Goal: Task Accomplishment & Management: Complete application form

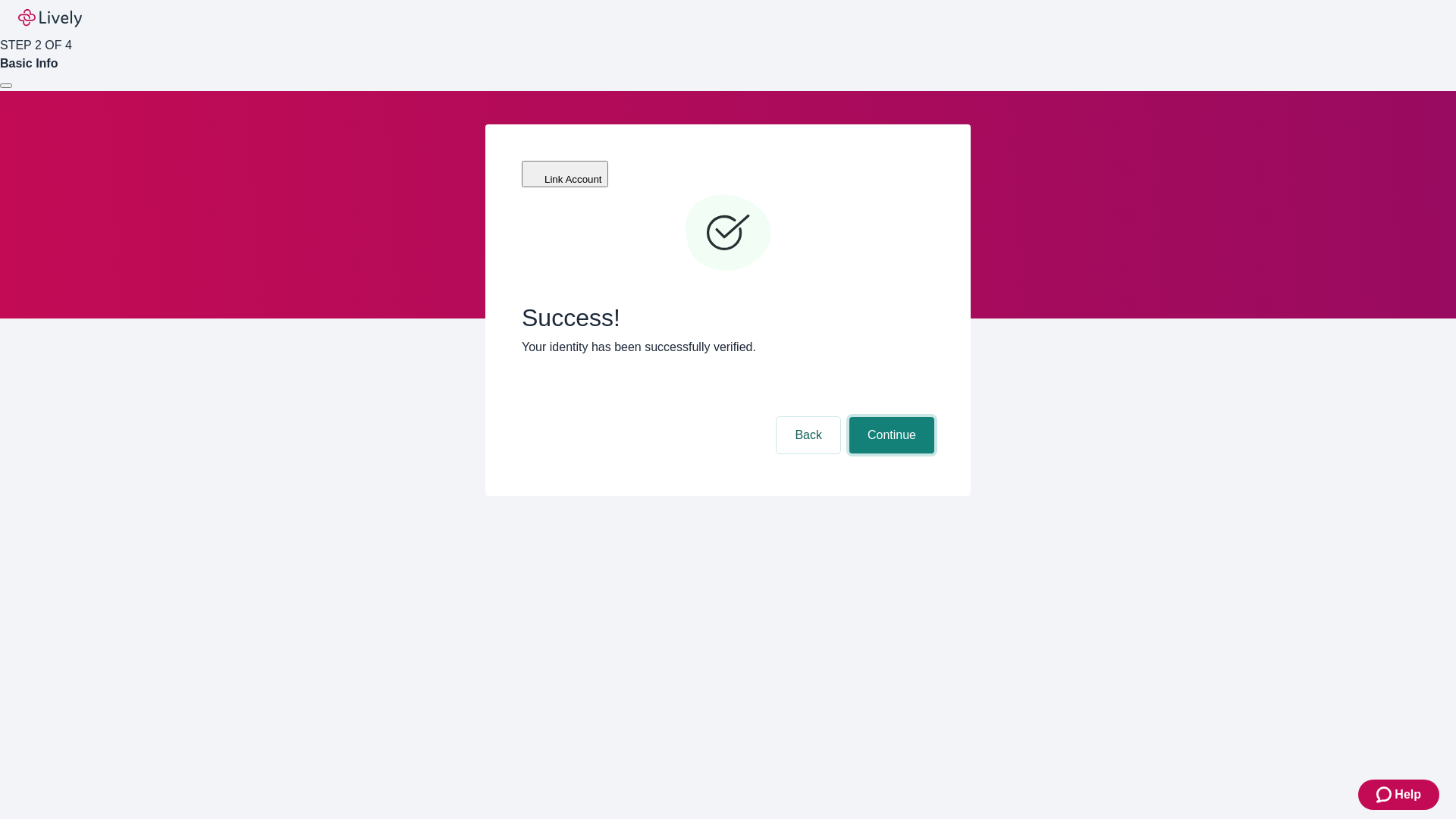
click at [890, 417] on button "Continue" at bounding box center [892, 435] width 85 height 37
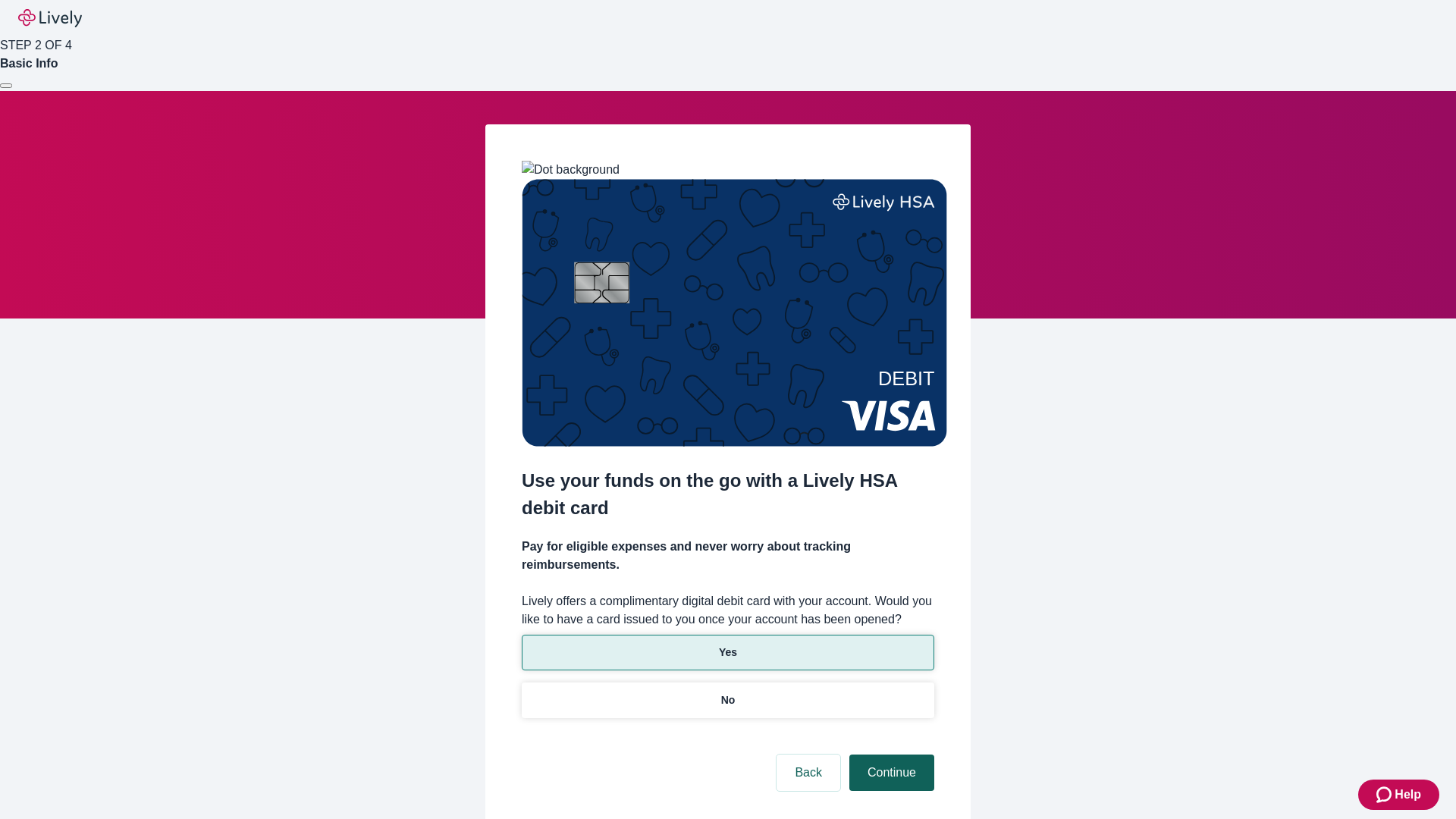
click at [727, 645] on p "Yes" at bounding box center [728, 653] width 18 height 16
click at [890, 755] on button "Continue" at bounding box center [892, 773] width 85 height 37
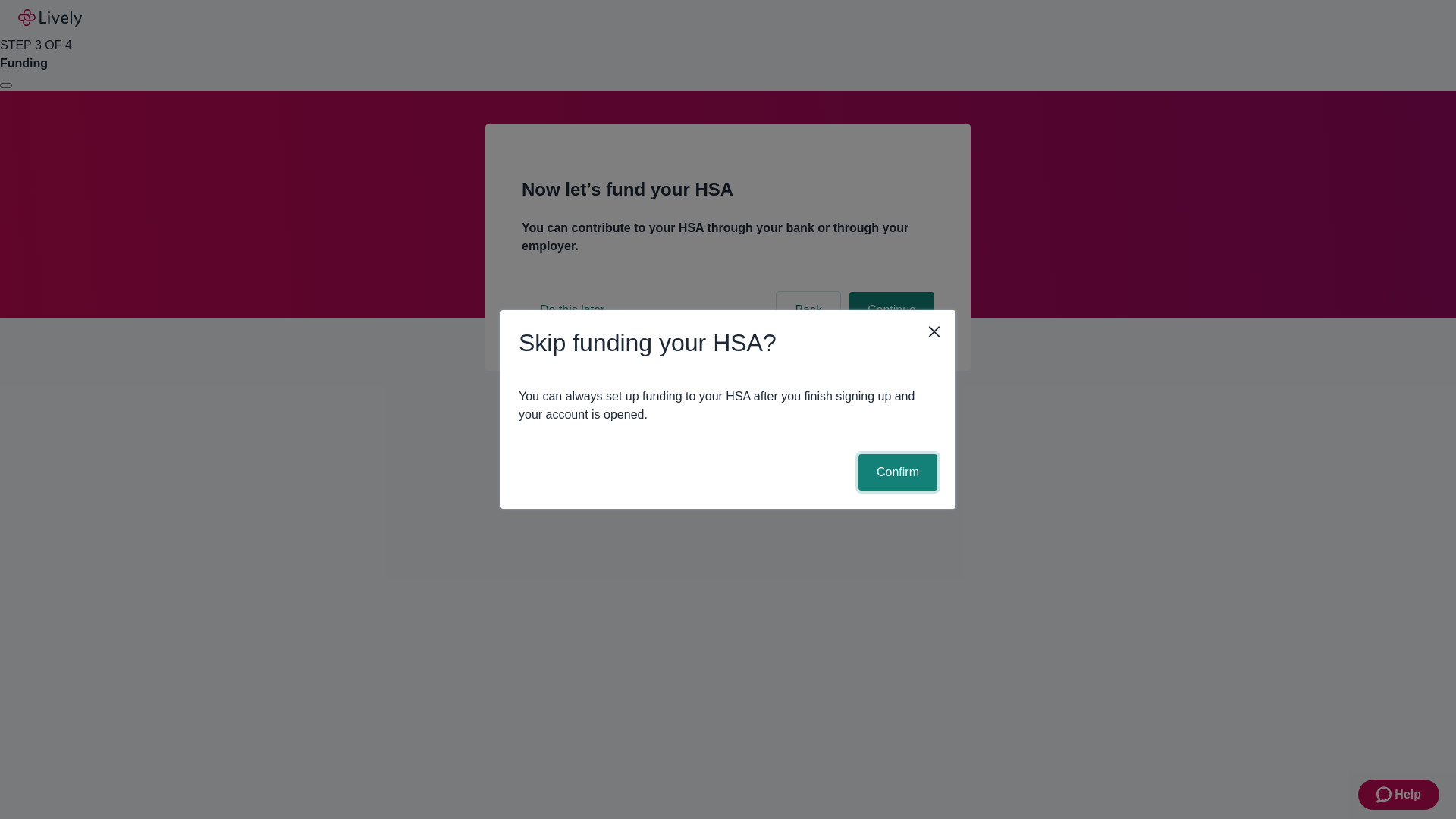
click at [896, 473] on button "Confirm" at bounding box center [898, 473] width 79 height 37
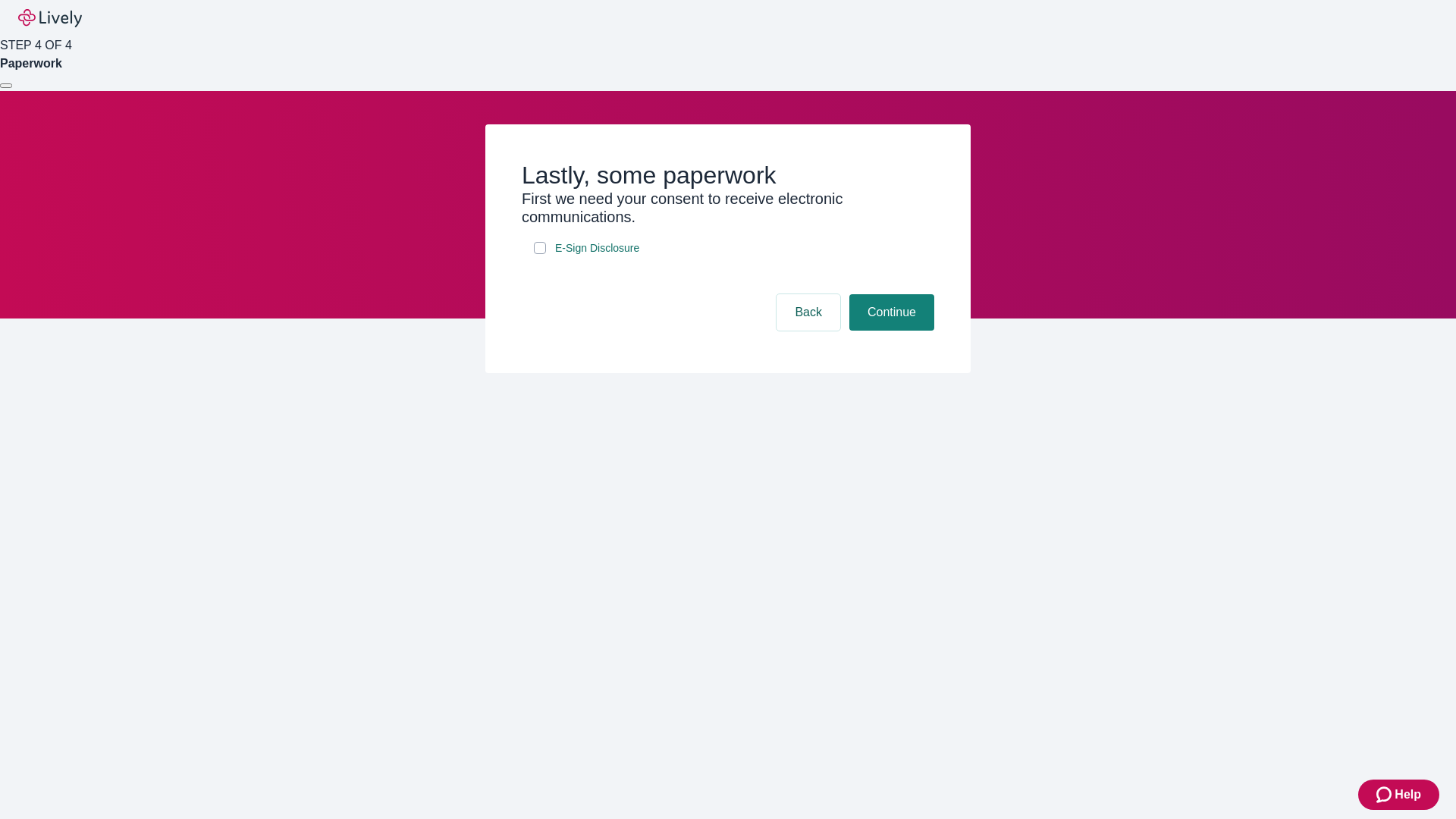
click at [540, 254] on input "E-Sign Disclosure" at bounding box center [540, 247] width 13 height 13
checkbox input "true"
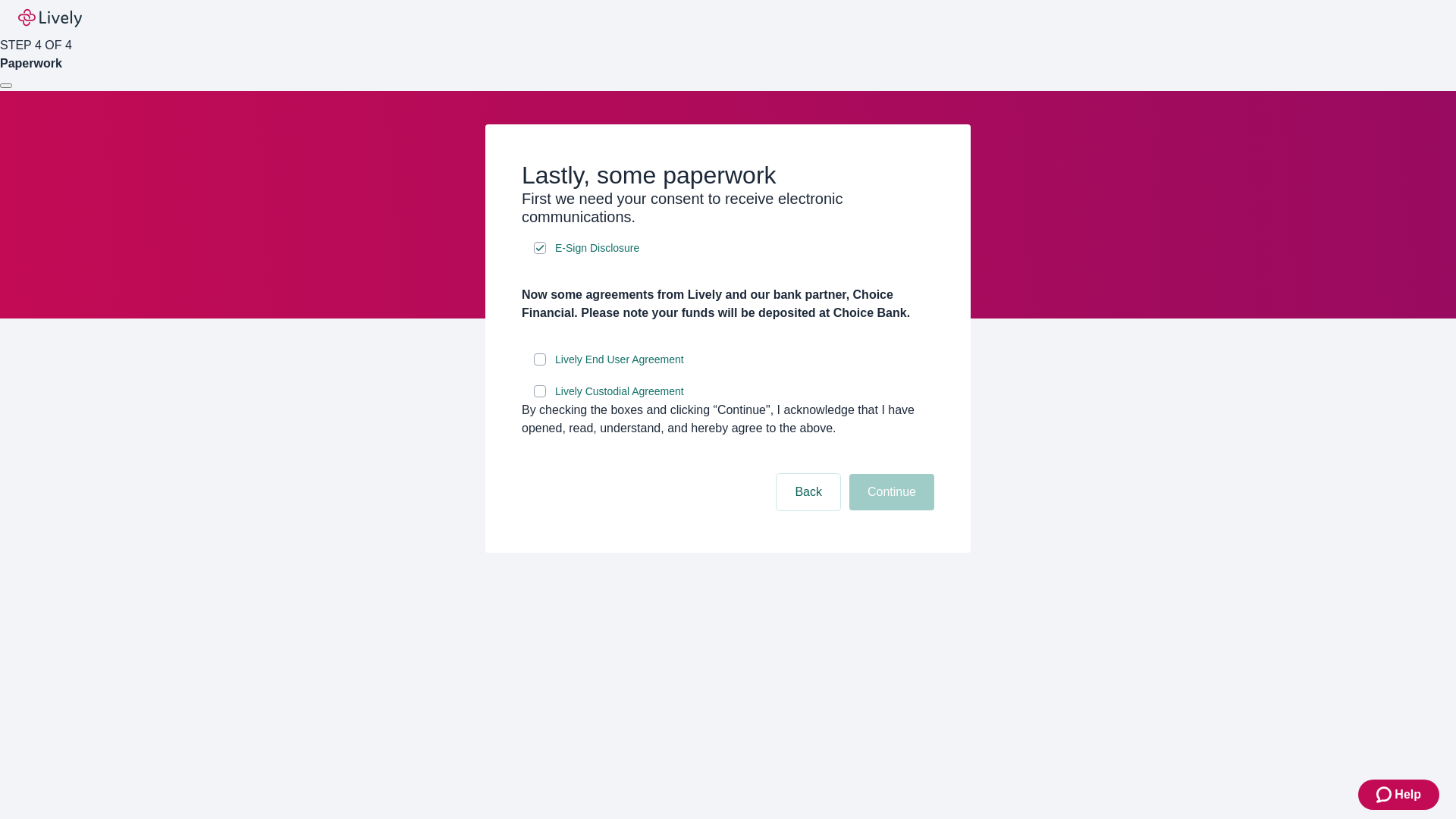
click at [540, 366] on input "Lively End User Agreement" at bounding box center [540, 359] width 13 height 13
checkbox input "true"
click at [540, 397] on input "Lively Custodial Agreement" at bounding box center [540, 391] width 13 height 13
checkbox input "true"
click at [890, 510] on button "Continue" at bounding box center [892, 492] width 85 height 37
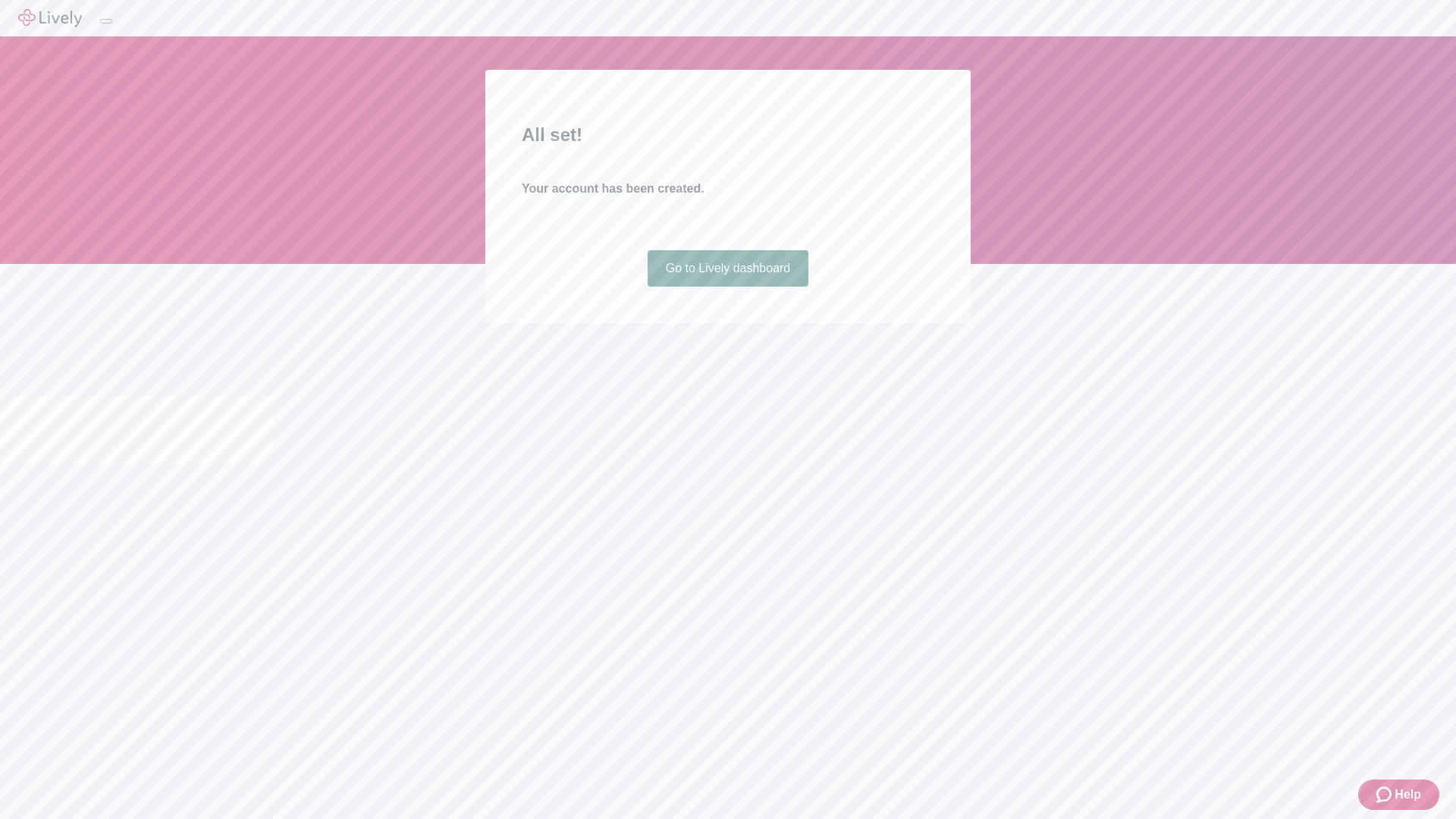
click at [727, 287] on link "Go to Lively dashboard" at bounding box center [729, 269] width 162 height 37
